Goal: Task Accomplishment & Management: Complete application form

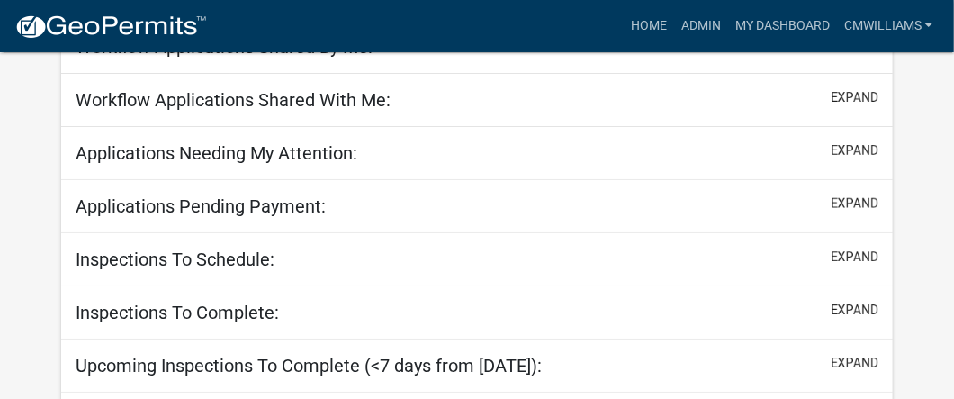
scroll to position [356, 0]
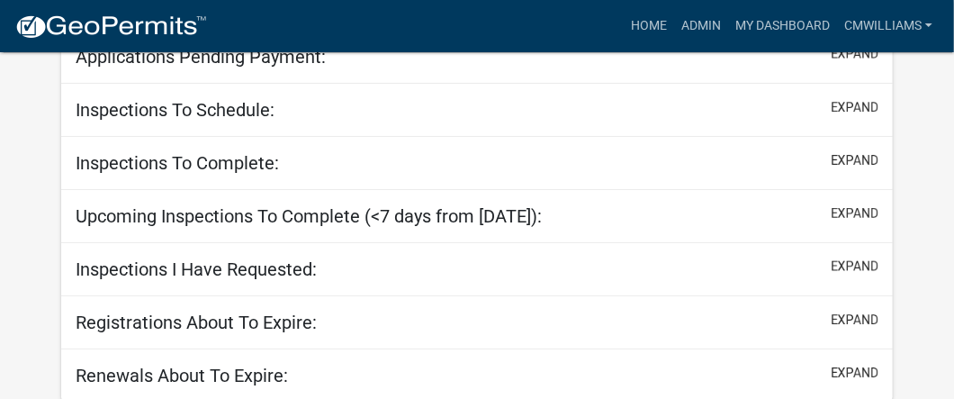
select select "2: 50"
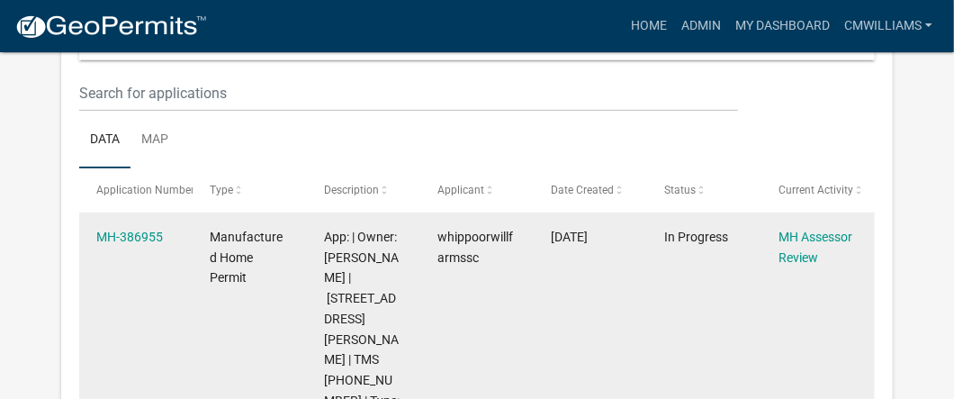
scroll to position [450, 0]
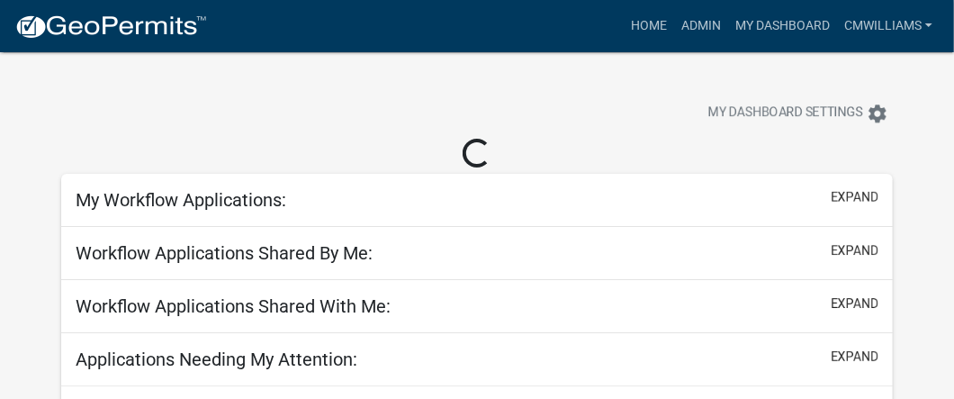
select select "2: 50"
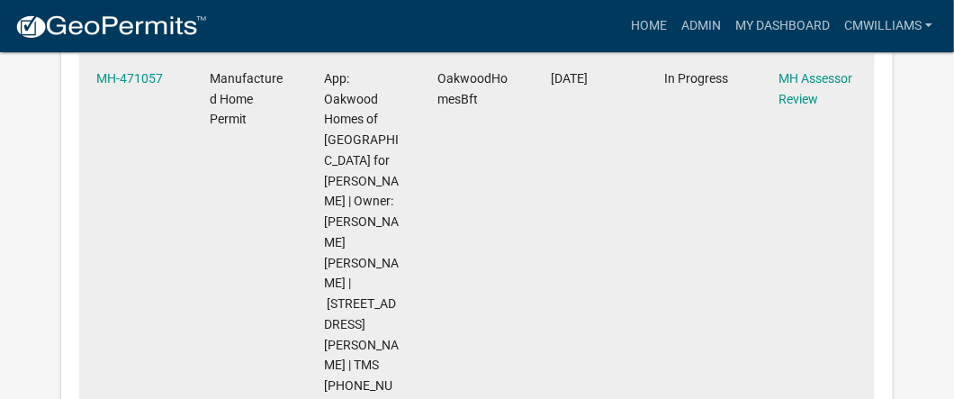
scroll to position [539, 0]
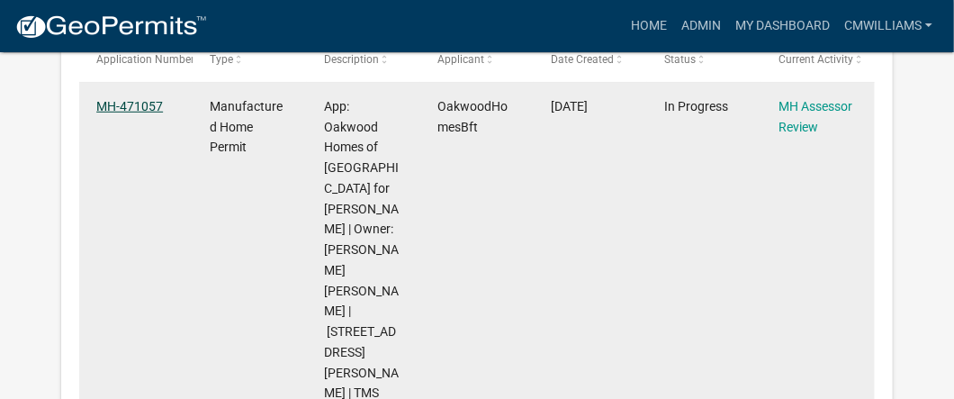
click at [126, 99] on link "MH-471057" at bounding box center [129, 106] width 67 height 14
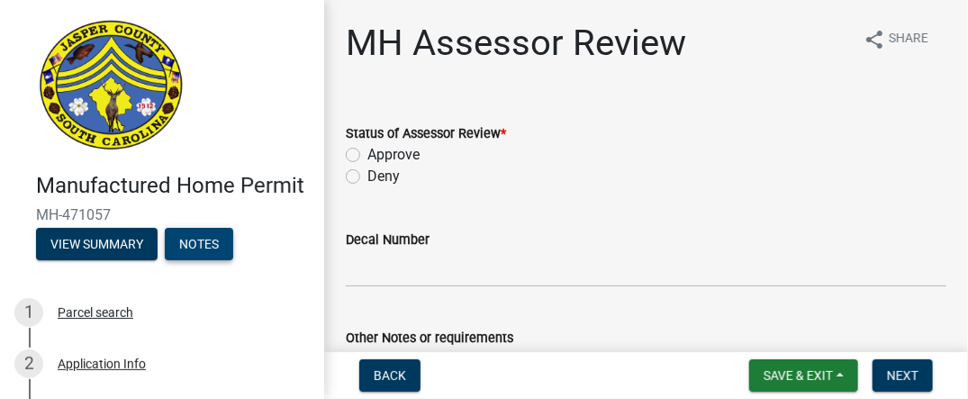
scroll to position [270, 0]
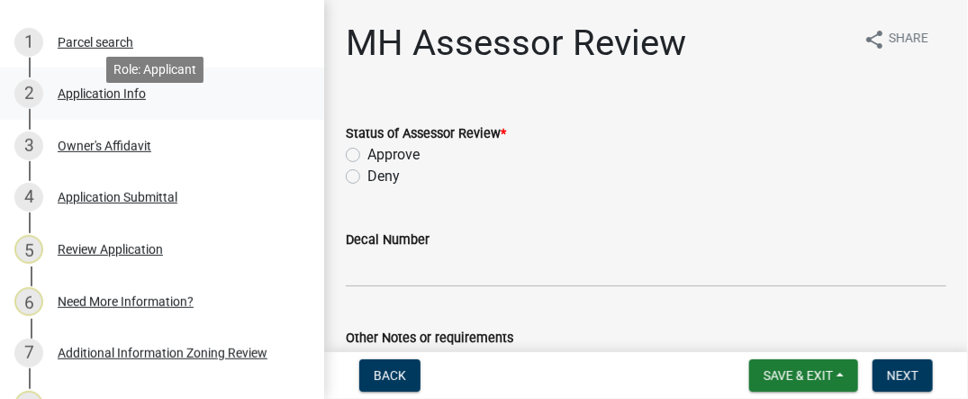
click at [99, 100] on div "Application Info" at bounding box center [102, 93] width 88 height 13
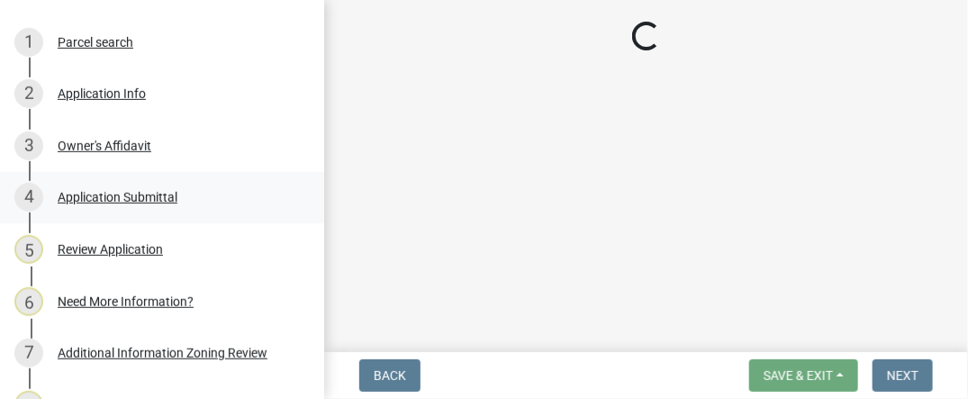
select select "00748aa1-56c2-4786-b7ff-9b3cb1d8d455"
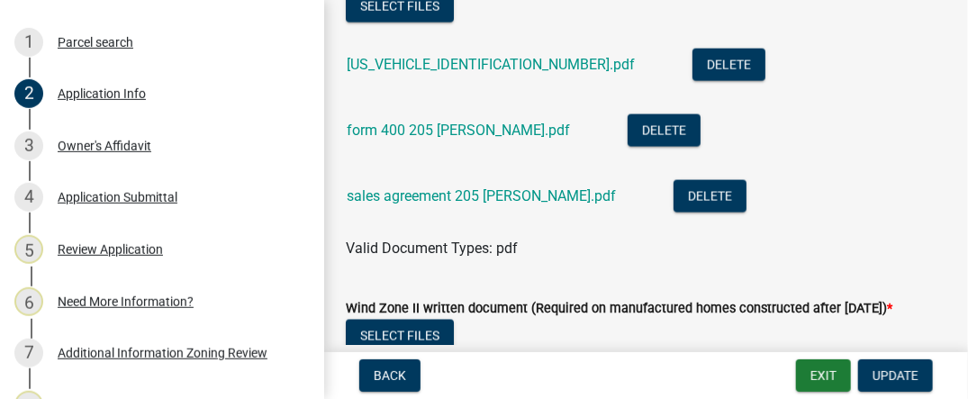
scroll to position [5672, 0]
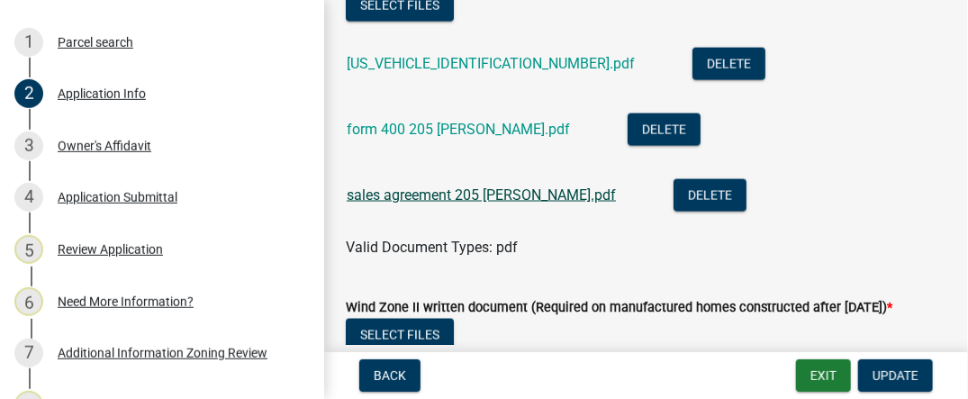
click at [439, 203] on link "sales agreement 205 dressen.pdf" at bounding box center [481, 194] width 269 height 17
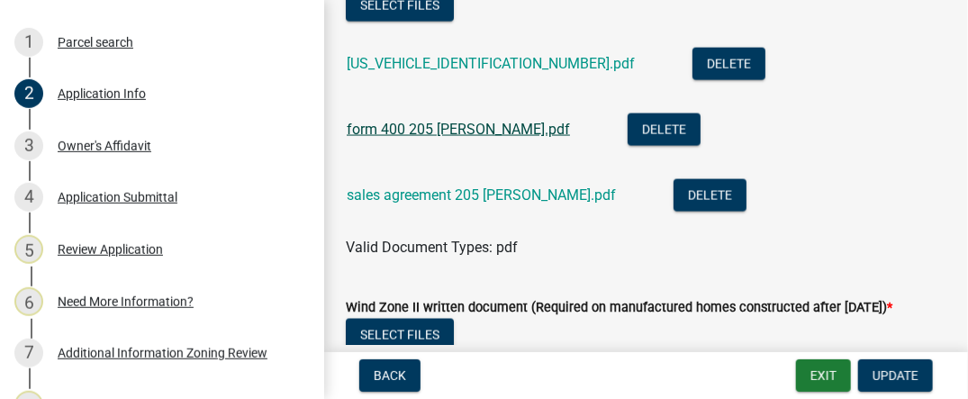
click at [444, 138] on link "form 400 205 dressen.pdf" at bounding box center [458, 129] width 223 height 17
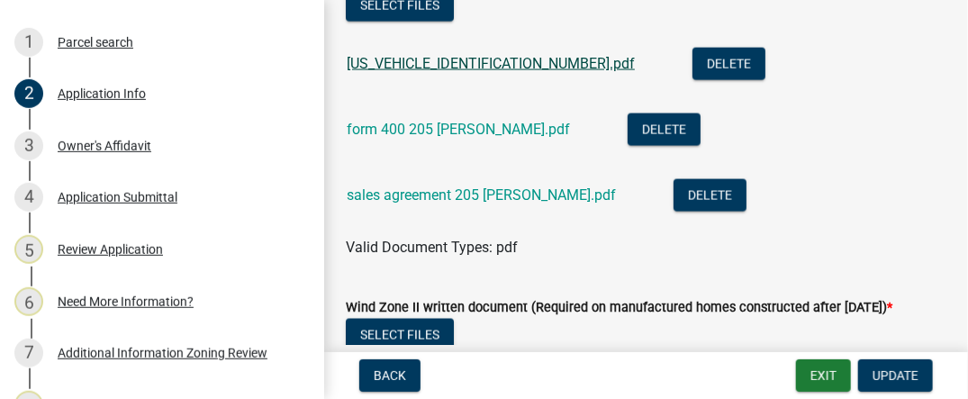
click at [414, 72] on link "SR110125082910180.pdf" at bounding box center [491, 63] width 288 height 17
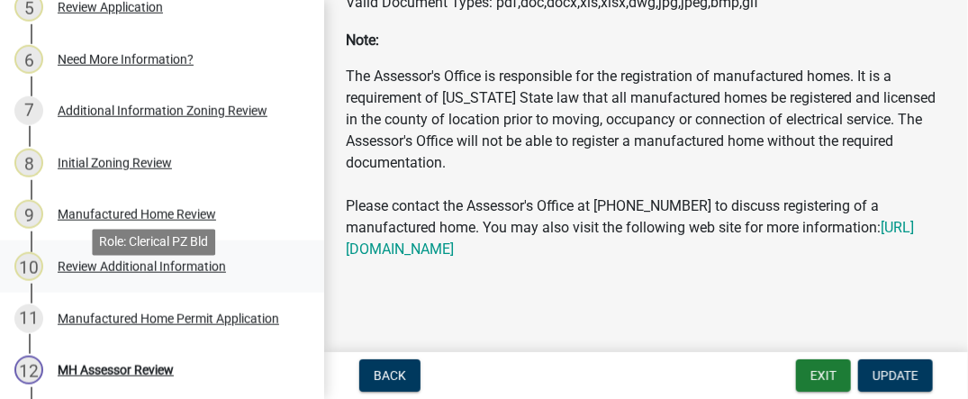
scroll to position [539, 0]
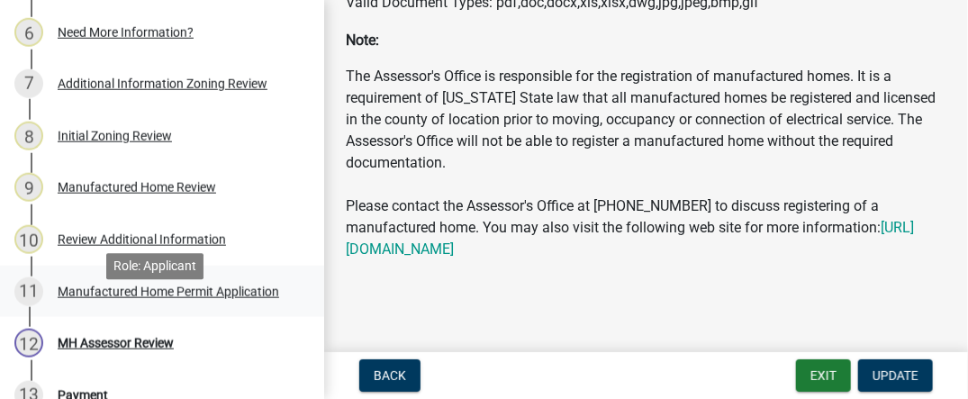
click at [233, 298] on div "Manufactured Home Permit Application" at bounding box center [168, 291] width 221 height 13
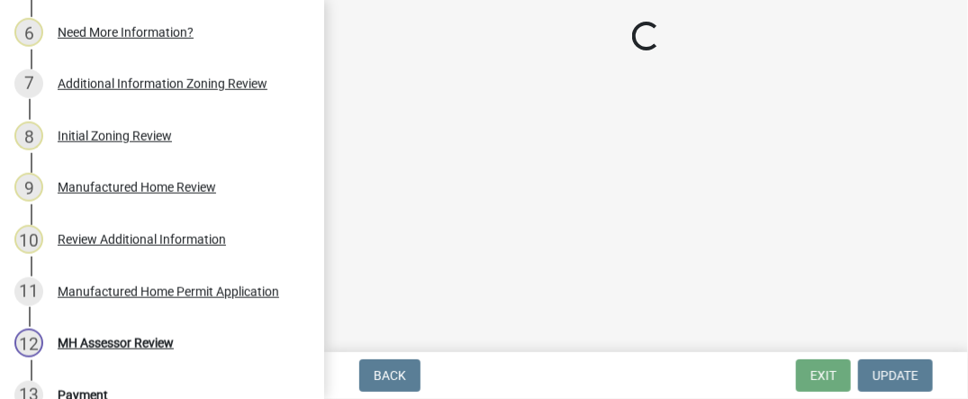
scroll to position [0, 0]
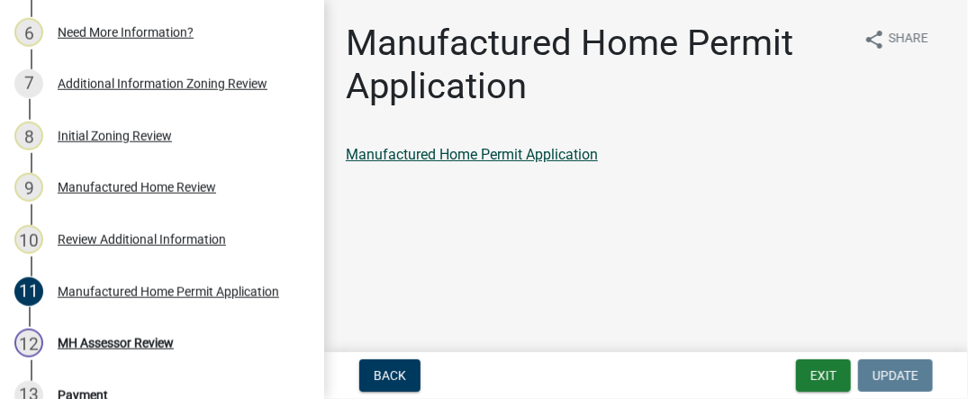
click at [552, 157] on link "Manufactured Home Permit Application" at bounding box center [472, 154] width 252 height 17
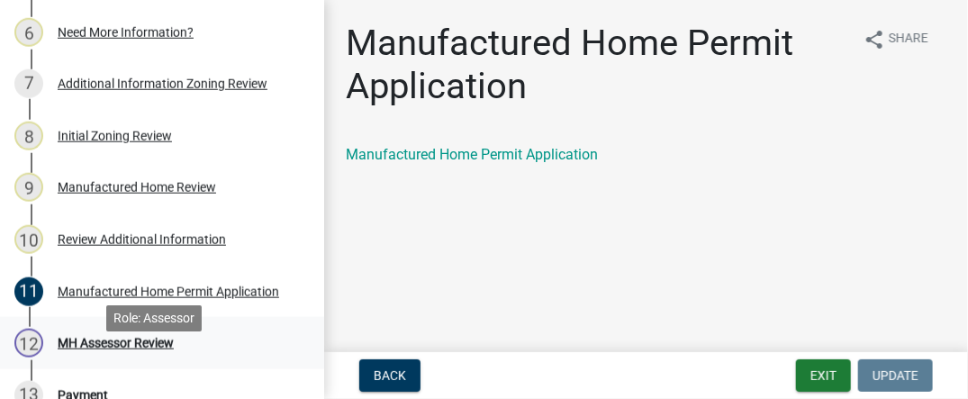
click at [167, 349] on div "MH Assessor Review" at bounding box center [116, 343] width 116 height 13
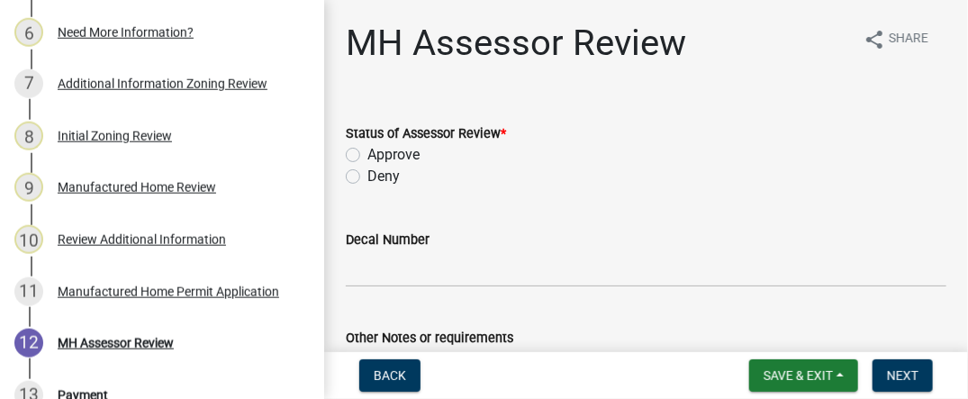
click at [401, 155] on label "Approve" at bounding box center [393, 155] width 52 height 22
click at [379, 155] on input "Approve" at bounding box center [373, 150] width 12 height 12
radio input "true"
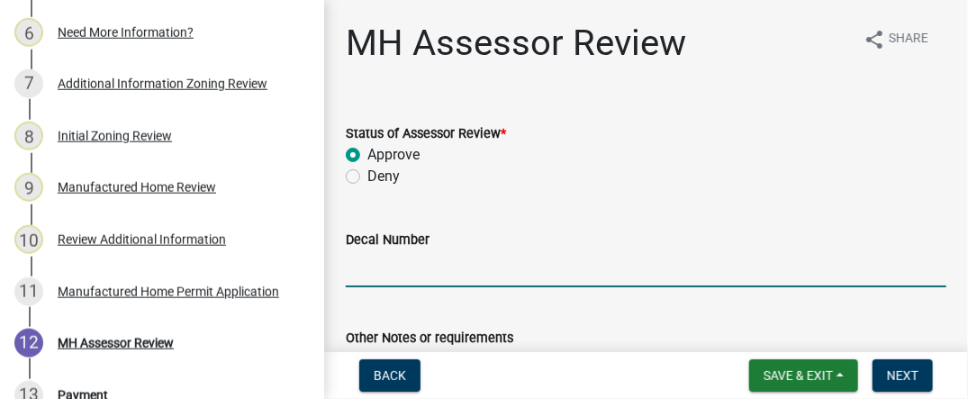
click at [408, 274] on input "Decal Number" at bounding box center [646, 268] width 600 height 37
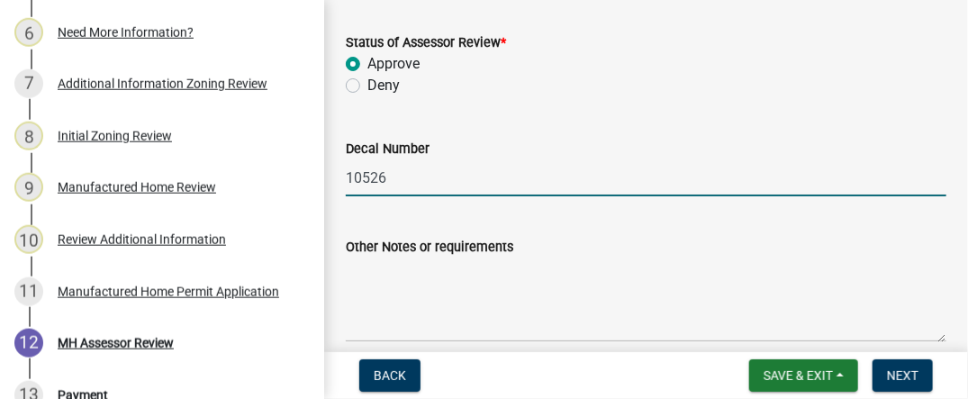
scroll to position [270, 0]
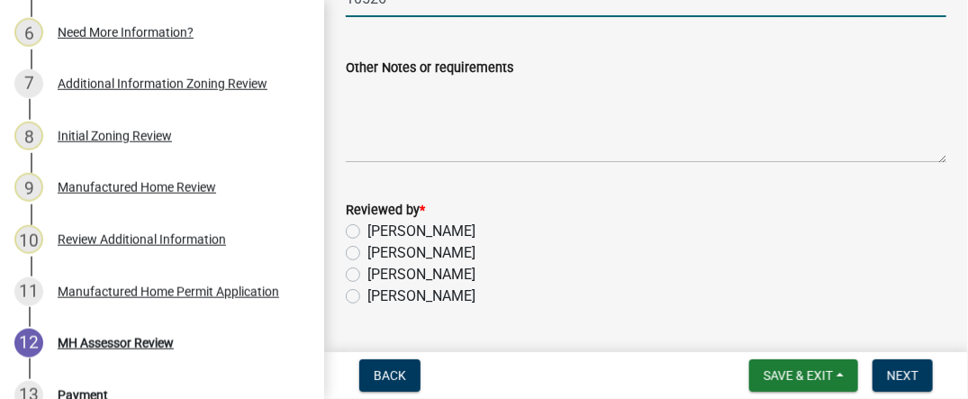
type input "10526"
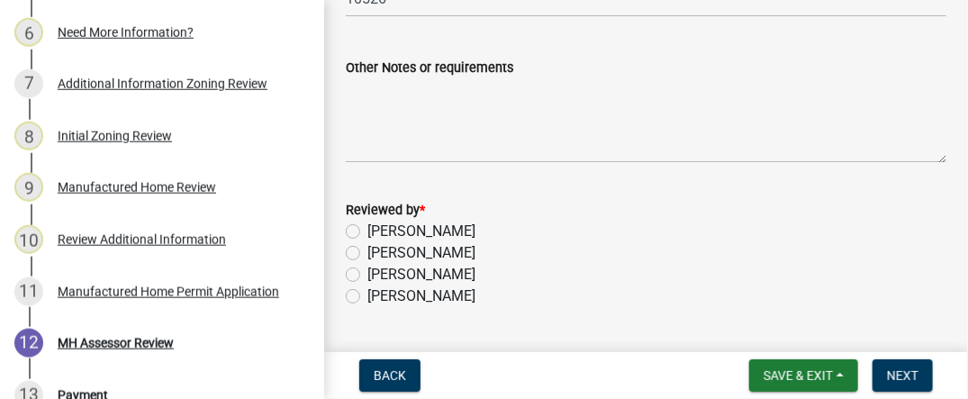
click at [410, 282] on label "Courtney Williams" at bounding box center [421, 275] width 108 height 22
click at [379, 275] on input "Courtney Williams" at bounding box center [373, 270] width 12 height 12
radio input "true"
click at [772, 386] on button "Save & Exit" at bounding box center [803, 375] width 109 height 32
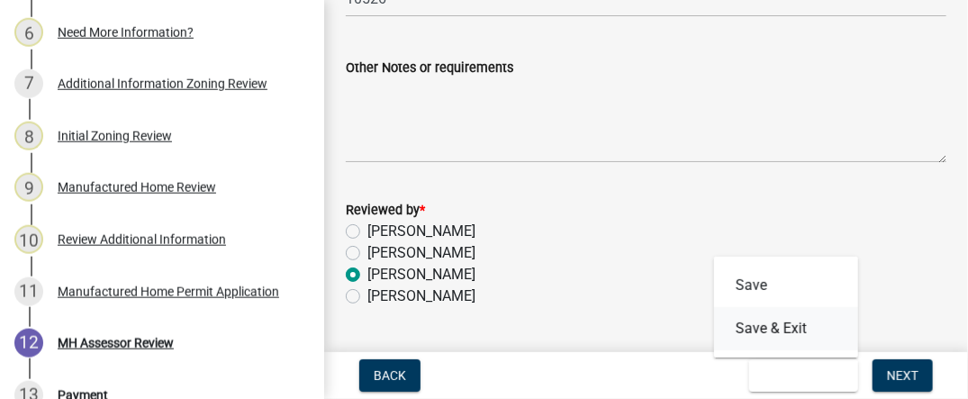
click at [772, 325] on button "Save & Exit" at bounding box center [786, 328] width 144 height 43
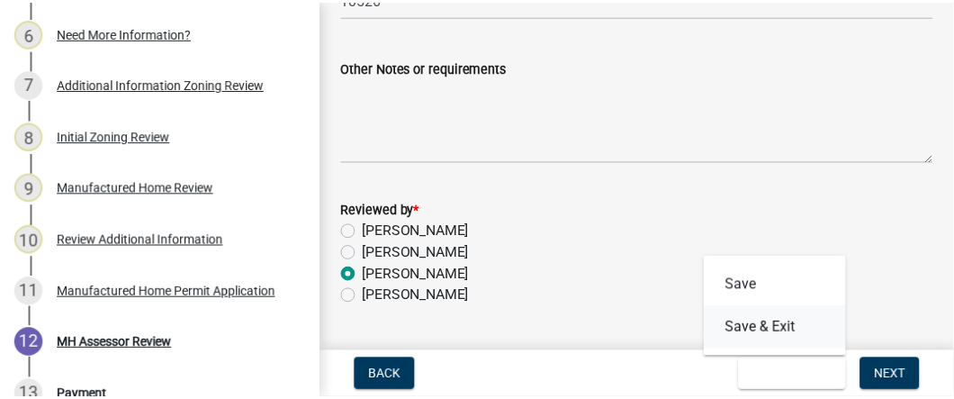
scroll to position [0, 0]
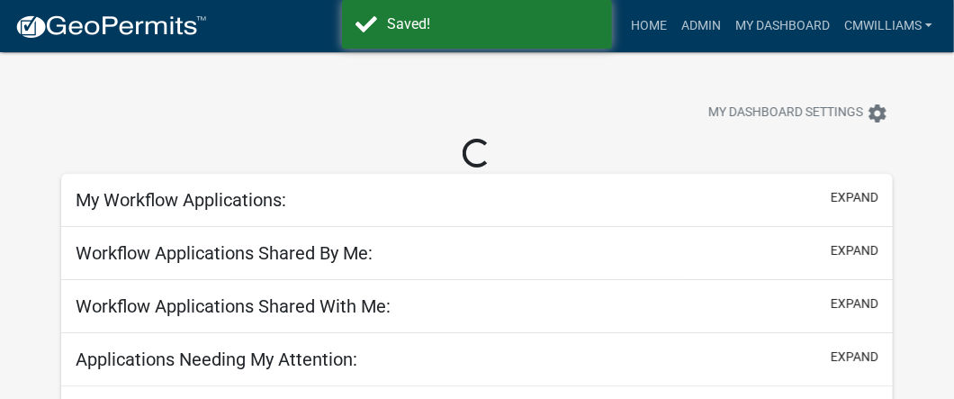
select select "2: 50"
